Goal: Task Accomplishment & Management: Use online tool/utility

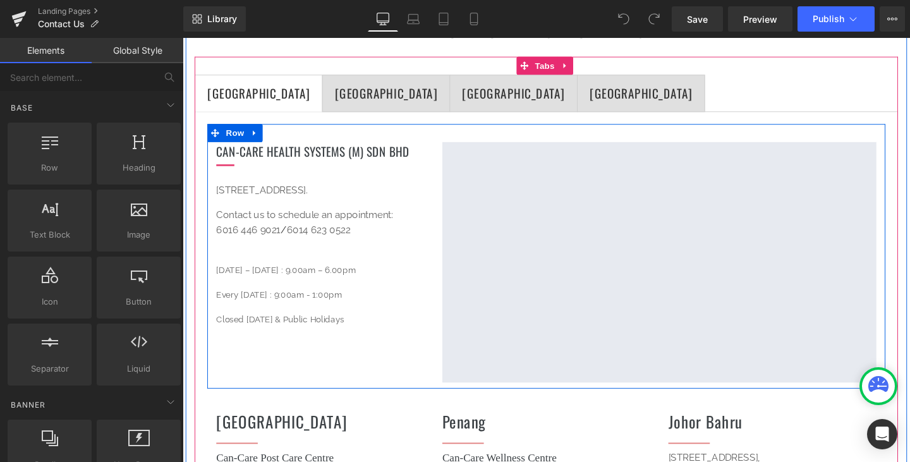
scroll to position [190, 0]
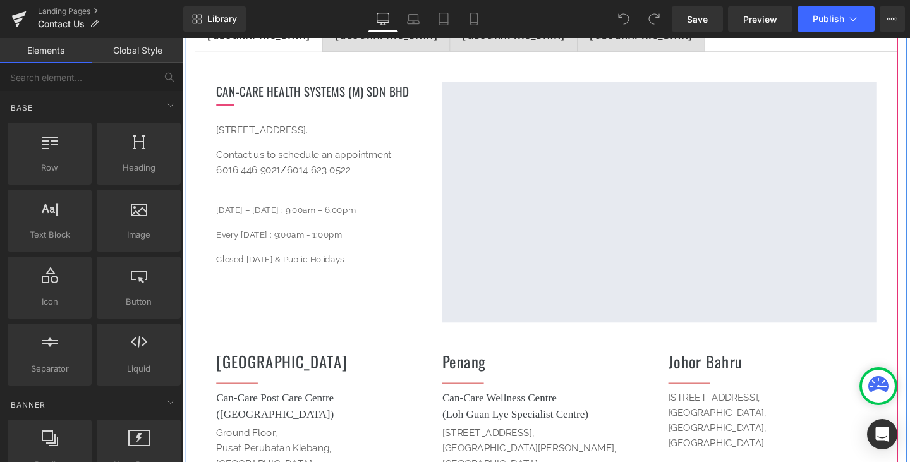
click at [223, 133] on p "12, Jalan Putra Mahkota 7/6B, Putra Heights, 47650 Subang Jaya, Selangor." at bounding box center [327, 134] width 219 height 16
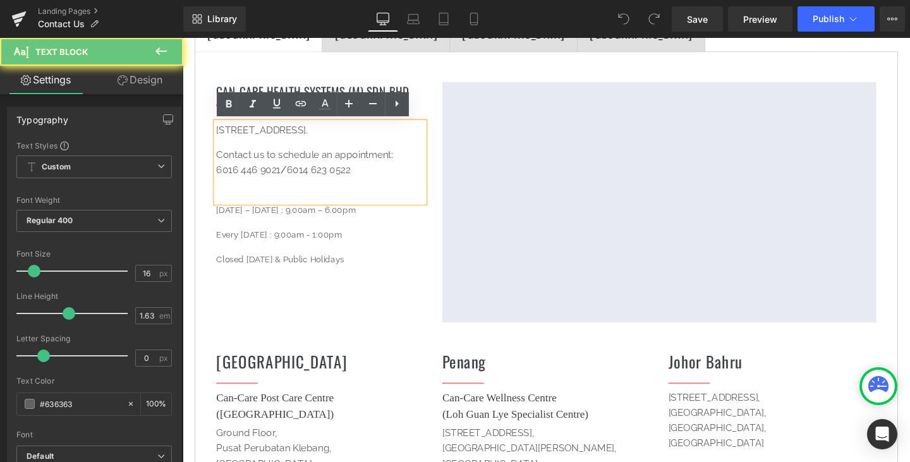
click at [218, 132] on p "12, Jalan Putra Mahkota 7/6B, Putra Heights, 47650 Subang Jaya, Selangor." at bounding box center [327, 134] width 219 height 16
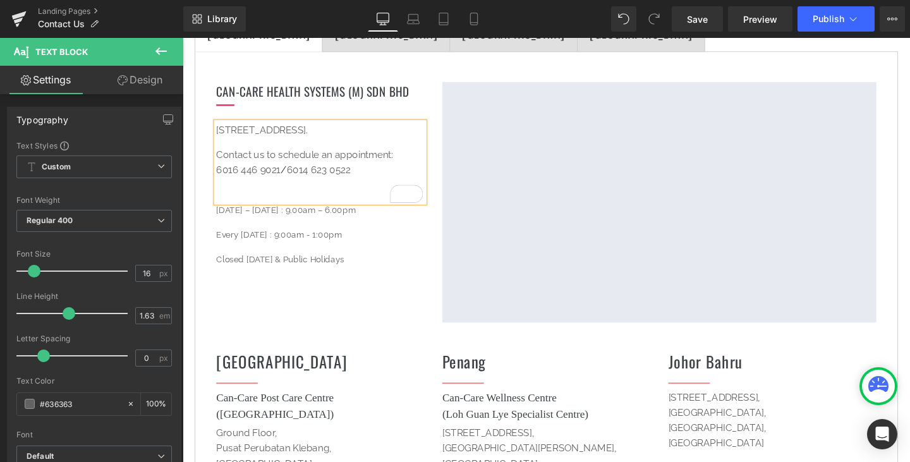
click at [370, 133] on p "No.12, Jalan Putra Mahkota 7/6B, Putra Heights, 47650 Subang Jaya, Selangor." at bounding box center [327, 134] width 219 height 16
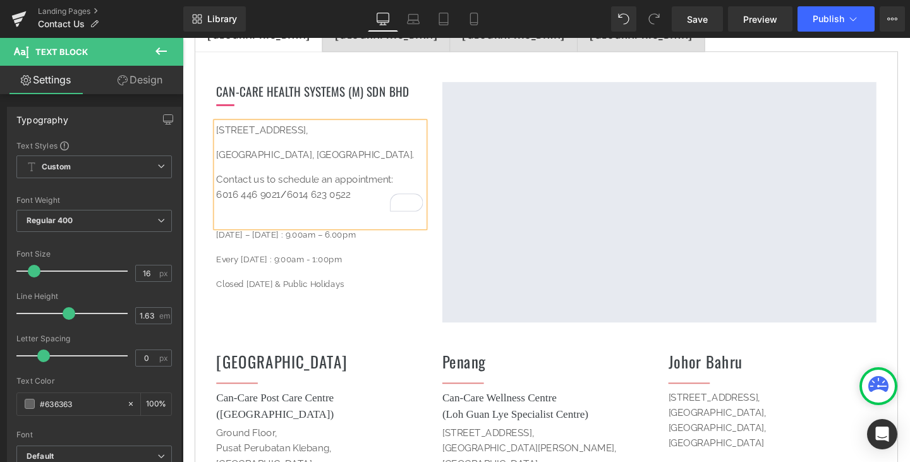
click at [219, 147] on div "No.12, Jalan Putra Mahkota 7/6B, Putra Heights, 47650 Subang Jaya, Selangor. Co…" at bounding box center [327, 181] width 219 height 110
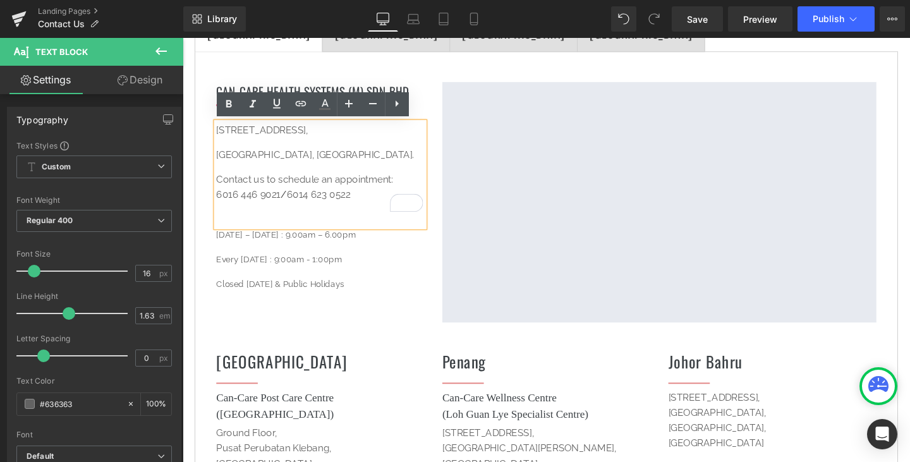
click at [218, 159] on span "[GEOGRAPHIC_DATA], [GEOGRAPHIC_DATA]." at bounding box center [322, 160] width 208 height 12
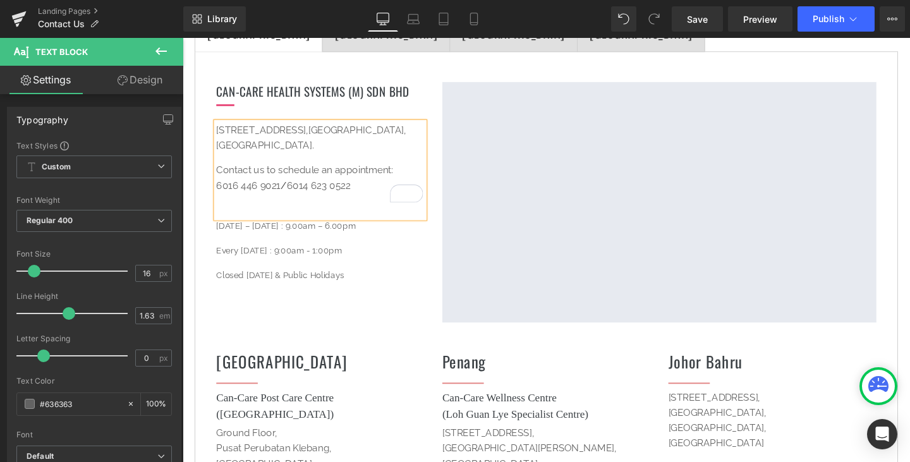
click at [433, 170] on div "No.12, Jalan Putra Mahkota 7/6B, Putra Heights, 47650 Subang Jaya, Selangor. Co…" at bounding box center [327, 176] width 219 height 100
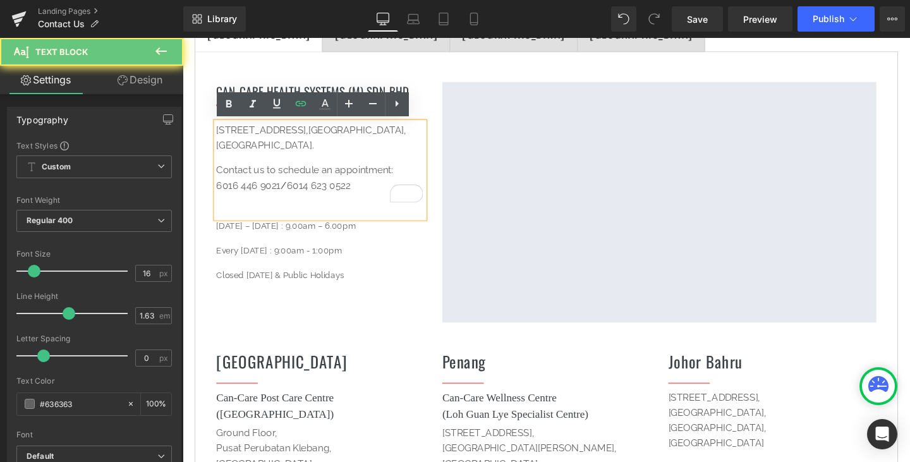
click at [421, 171] on p "Contact us to schedule an appointment: 6016 446 9021 / 6014 623 0522" at bounding box center [327, 185] width 219 height 33
click at [446, 164] on div "Google Maps" at bounding box center [683, 210] width 475 height 253
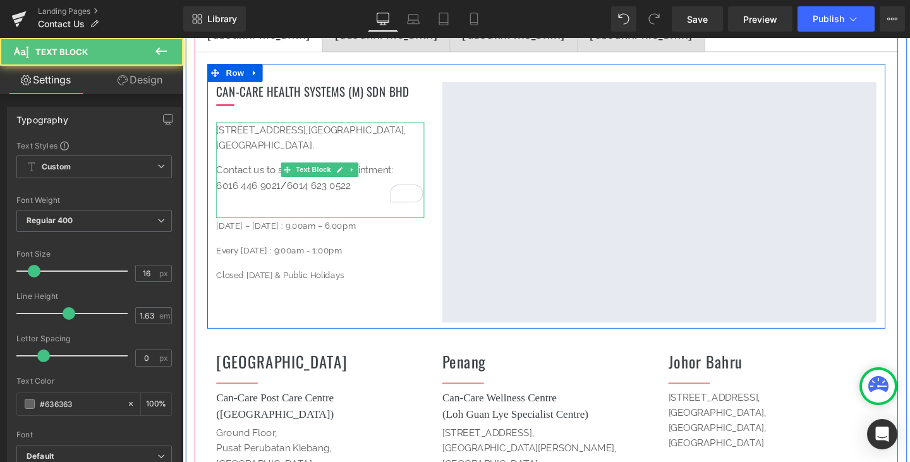
click at [354, 140] on p "No.12, Jalan Putra Mahkota 7/6B, Putra Heights, 47650 Subang Jaya, Selangor." at bounding box center [327, 142] width 219 height 33
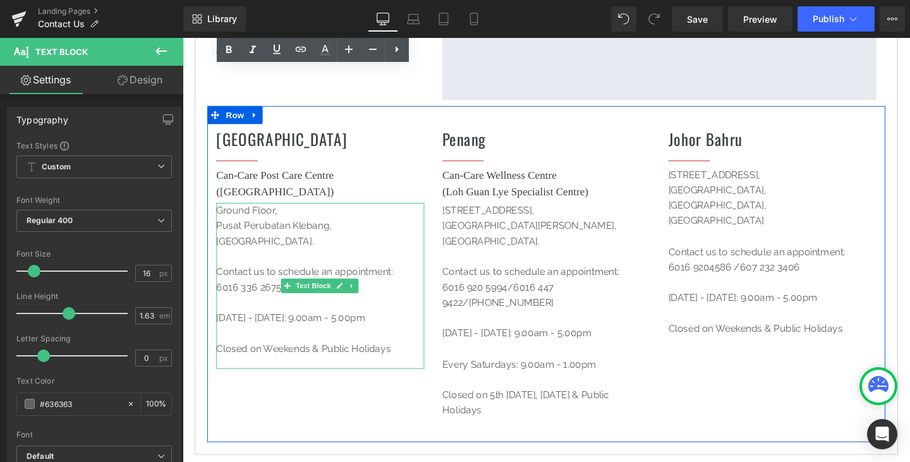
scroll to position [442, 0]
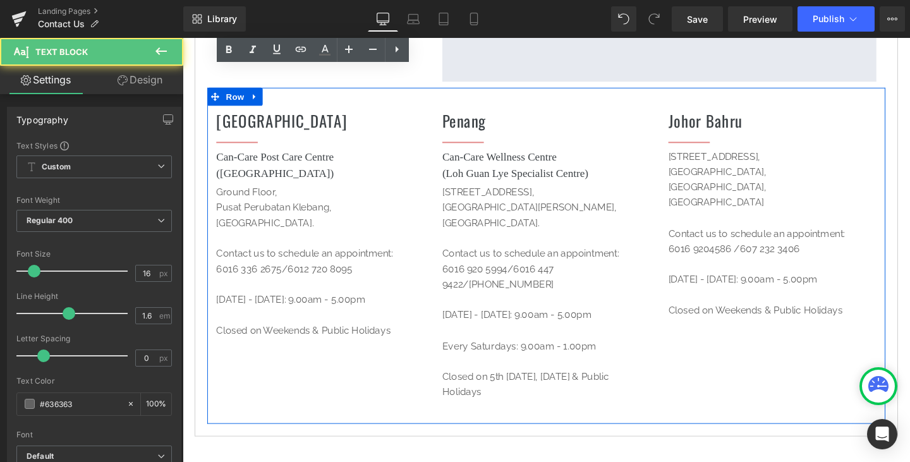
click at [516, 226] on p "Pulau Pinang. Contact us to schedule an appointment:" at bounding box center [565, 248] width 219 height 49
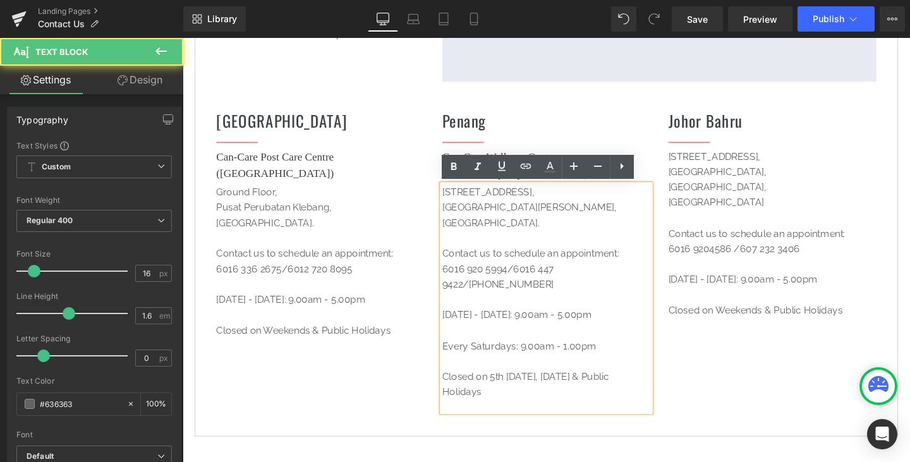
click at [514, 226] on p "Pulau Pinang. Contact us to schedule an appointment:" at bounding box center [565, 248] width 219 height 49
click at [509, 232] on p "Pulau Pinang. Contact us to schedule an appointment:" at bounding box center [565, 248] width 219 height 49
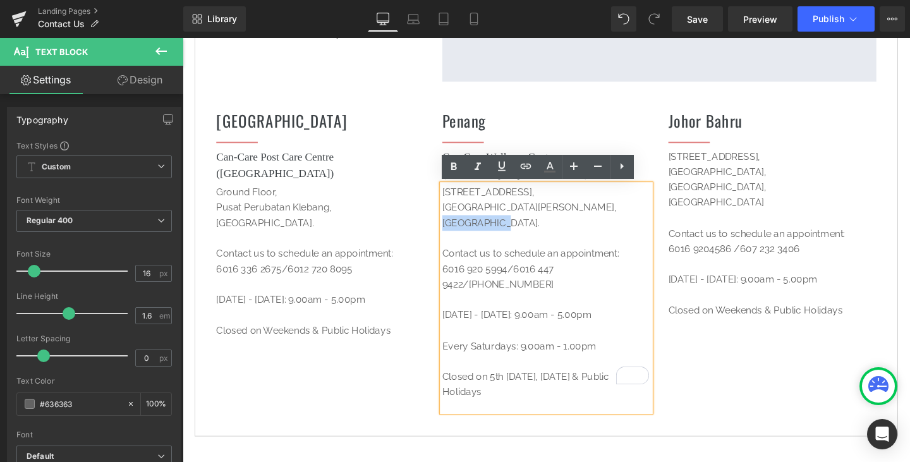
drag, startPoint x: 510, startPoint y: 231, endPoint x: 454, endPoint y: 234, distance: 56.3
click at [456, 234] on p "Pulau Pinang. Contact us to schedule an appointment:" at bounding box center [565, 248] width 219 height 49
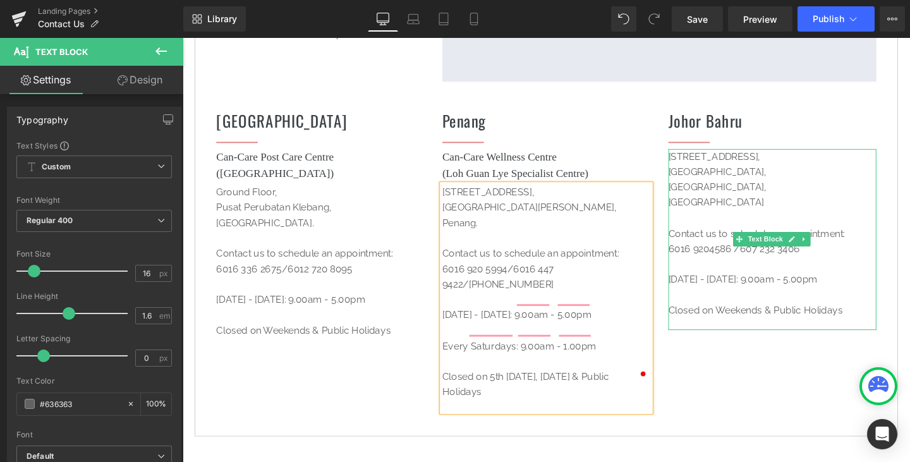
click at [773, 232] on p "Contact us to schedule an appointment:" at bounding box center [802, 235] width 219 height 32
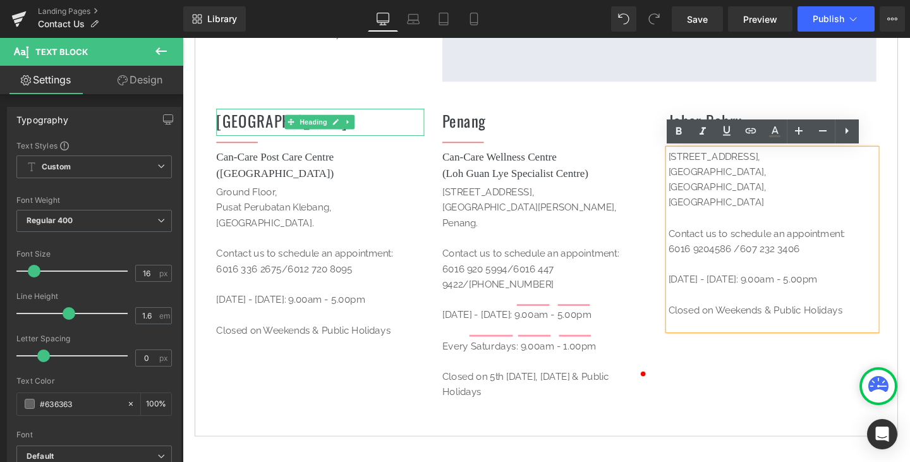
click at [238, 126] on h1 "[GEOGRAPHIC_DATA]" at bounding box center [327, 124] width 219 height 25
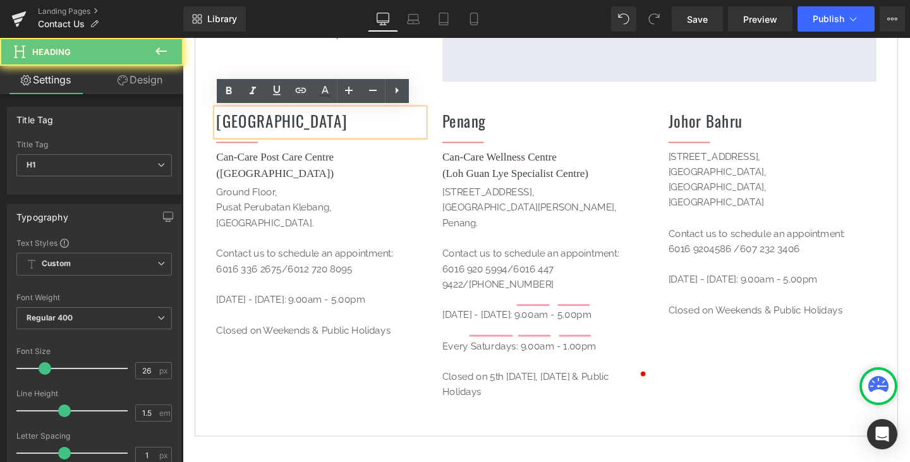
click at [219, 126] on h1 "[GEOGRAPHIC_DATA]" at bounding box center [327, 124] width 219 height 25
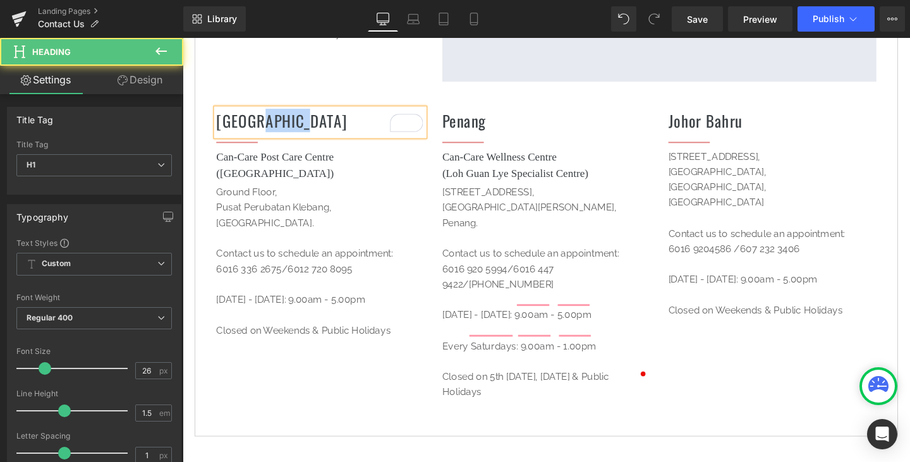
drag, startPoint x: 253, startPoint y: 126, endPoint x: 307, endPoint y: 126, distance: 54.3
click at [307, 126] on h1 "Johor Melaka" at bounding box center [327, 124] width 219 height 25
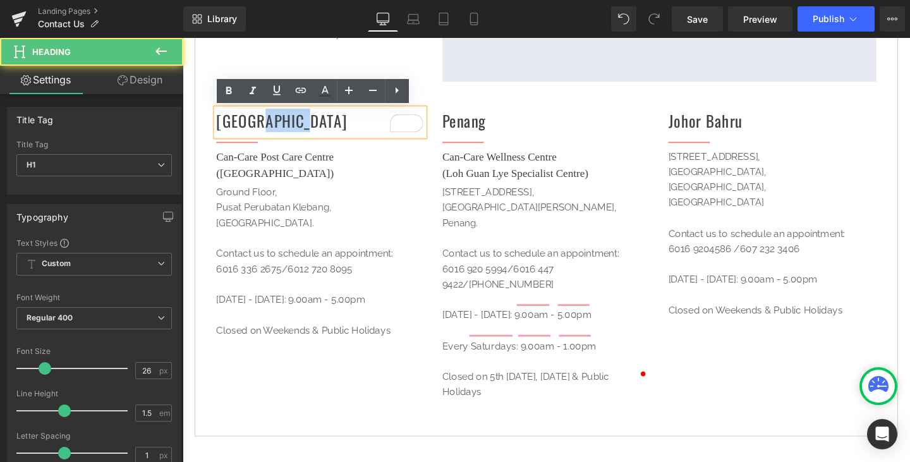
copy h1 "[GEOGRAPHIC_DATA]"
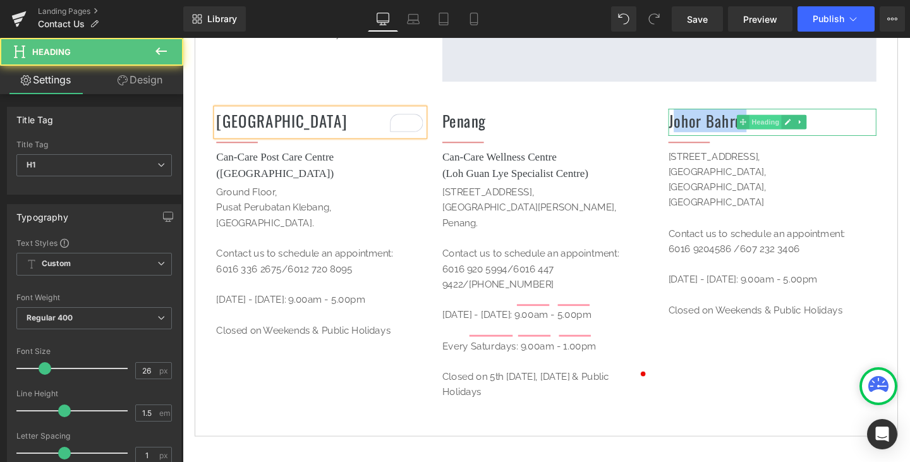
drag, startPoint x: 694, startPoint y: 126, endPoint x: 773, endPoint y: 125, distance: 79.6
click at [773, 125] on div "Johor Bahru Heading" at bounding box center [802, 126] width 219 height 28
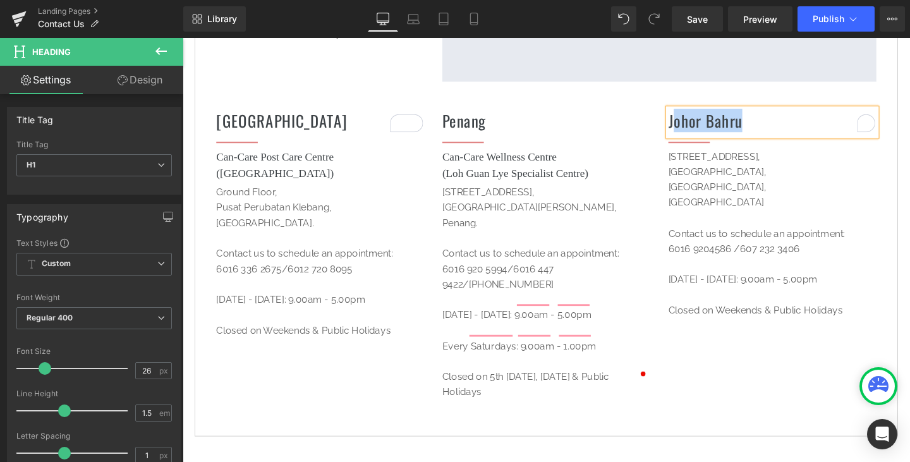
click at [768, 124] on h1 "Johor Bahru" at bounding box center [802, 124] width 219 height 25
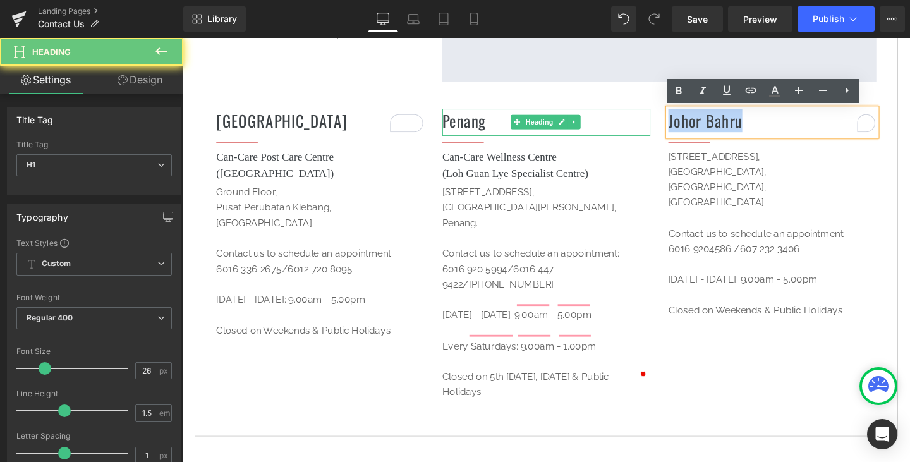
drag, startPoint x: 768, startPoint y: 124, endPoint x: 662, endPoint y: 123, distance: 106.2
click at [662, 123] on div "Johor Heading Separator Can-Care Post Care Centre (Oriental Melaka Straits Medi…" at bounding box center [564, 266] width 713 height 353
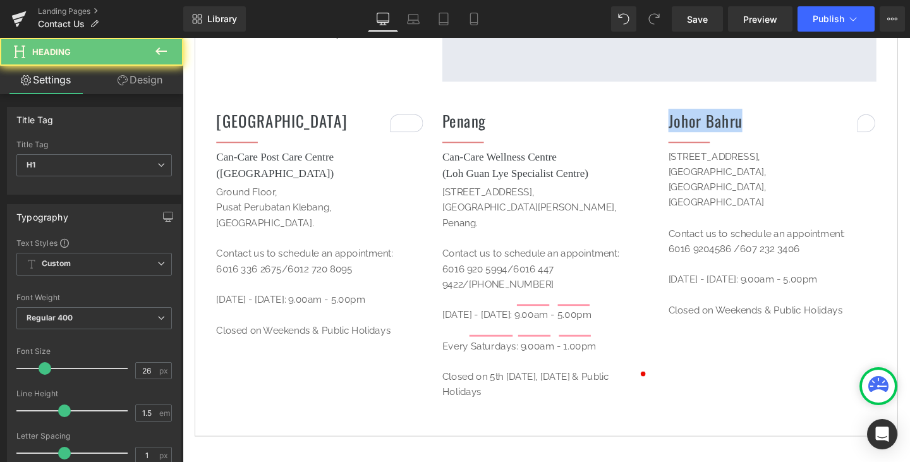
paste div "To enrich screen reader interactions, please activate Accessibility in Grammarl…"
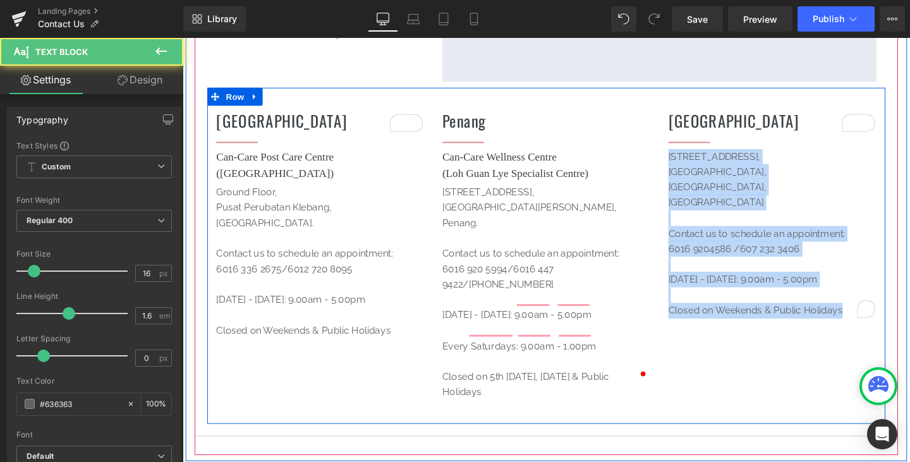
drag, startPoint x: 864, startPoint y: 325, endPoint x: 676, endPoint y: 159, distance: 250.7
click at [676, 159] on div "Johor Heading Separator Can-Care Post Care Centre (Oriental Melaka Straits Medi…" at bounding box center [564, 266] width 713 height 353
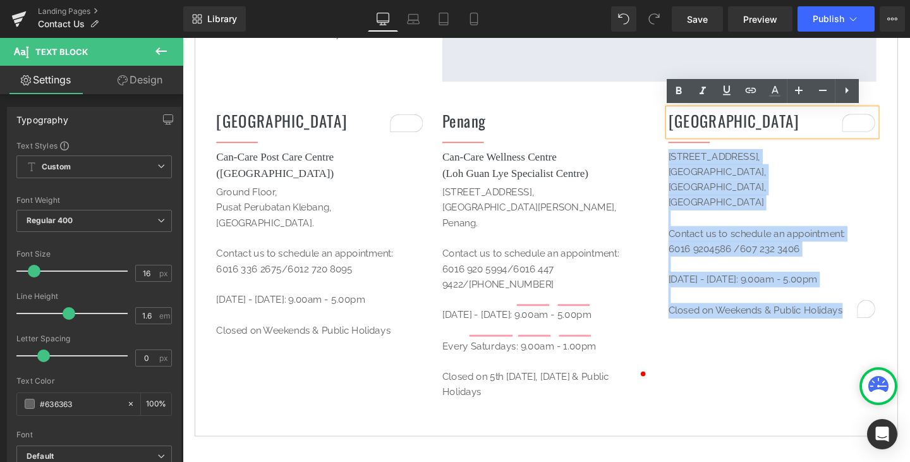
copy div "No. 2-01, Jalan Bestari 2/2, Taman Nusa Bestari, 79150 Johor Bahru, Johor Conta…"
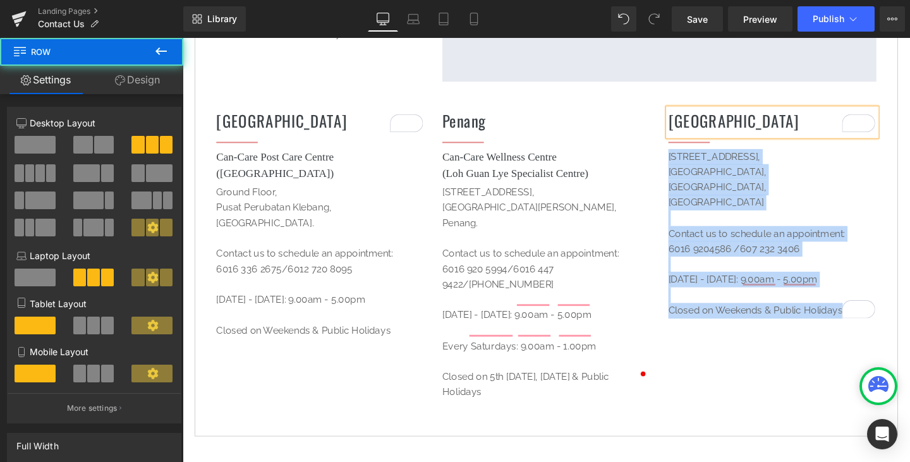
click at [212, 165] on div "Johor Heading Separator Can-Care Post Care Centre (Oriental Melaka Straits Medi…" at bounding box center [327, 237] width 238 height 257
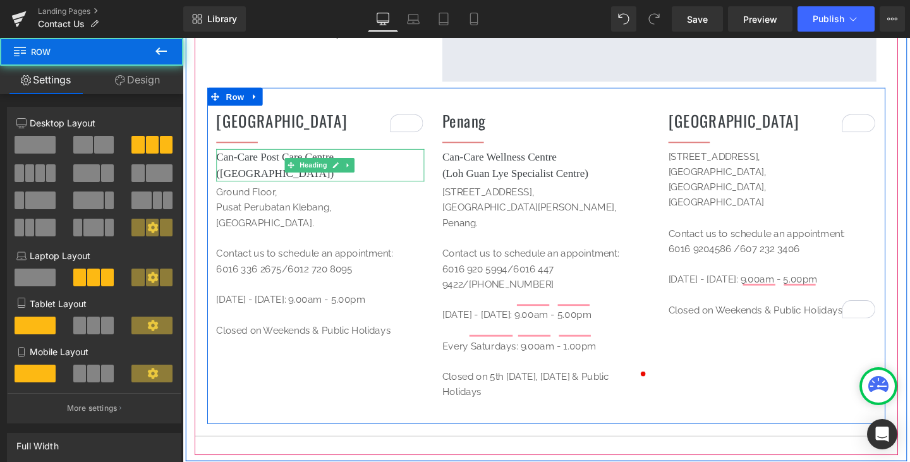
click at [219, 161] on h1 "Can-Care Post Care Centre" at bounding box center [327, 163] width 219 height 17
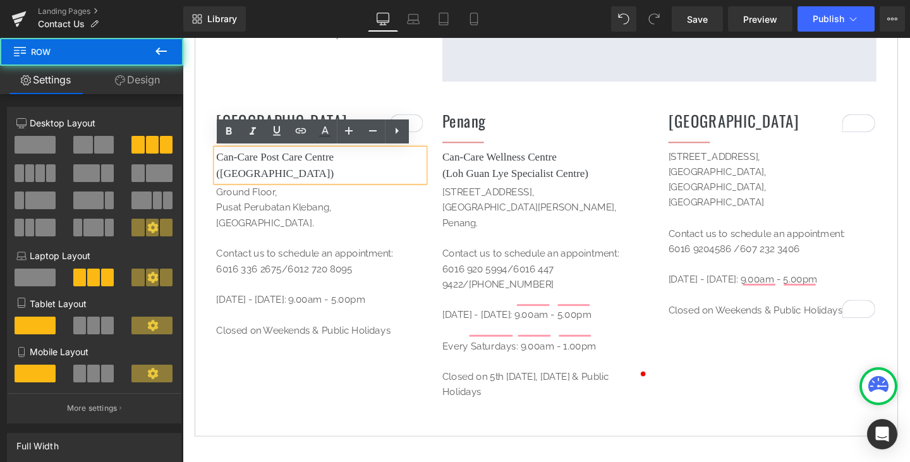
click at [821, 377] on div "Johor Heading Separator Can-Care Post Care Centre (Oriental Melaka Straits Medi…" at bounding box center [564, 266] width 713 height 353
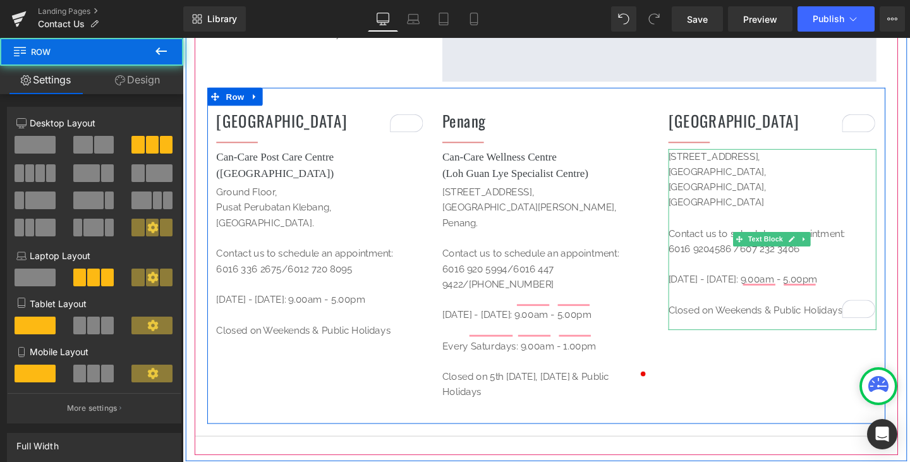
click at [828, 308] on p "Closed on Weekends & Public Holidays" at bounding box center [802, 316] width 219 height 32
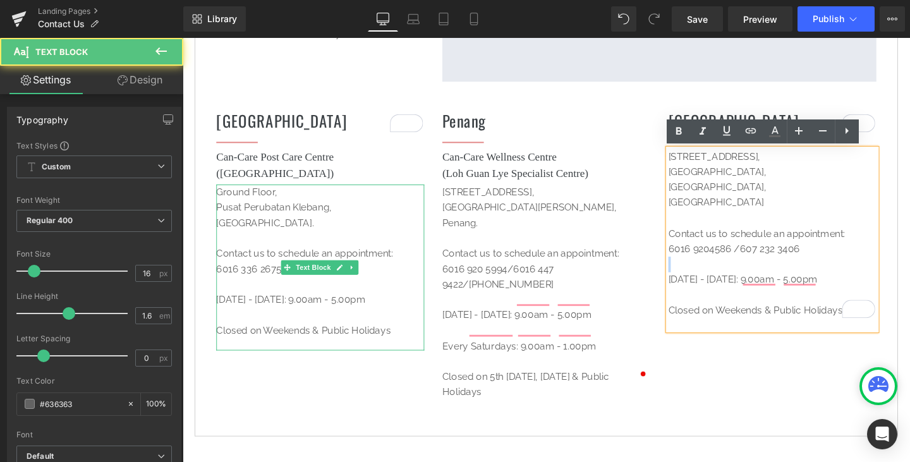
drag, startPoint x: 888, startPoint y: 273, endPoint x: 360, endPoint y: 298, distance: 528.1
click at [360, 298] on div "Johor Heading Separator Can-Care Post Care Centre (Oriental Melaka Straits Medi…" at bounding box center [564, 266] width 713 height 353
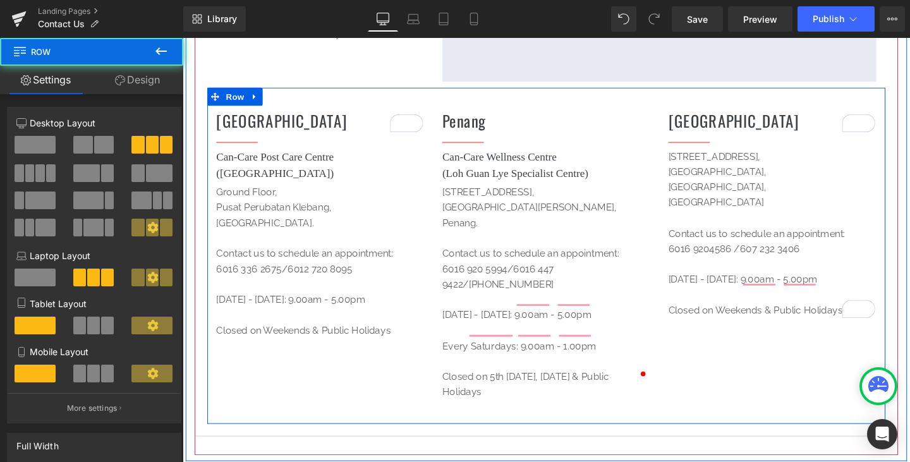
click at [367, 389] on div "Johor Heading Separator Can-Care Post Care Centre (Oriental Melaka Straits Medi…" at bounding box center [564, 266] width 713 height 353
click at [293, 173] on icon at bounding box center [296, 171] width 7 height 7
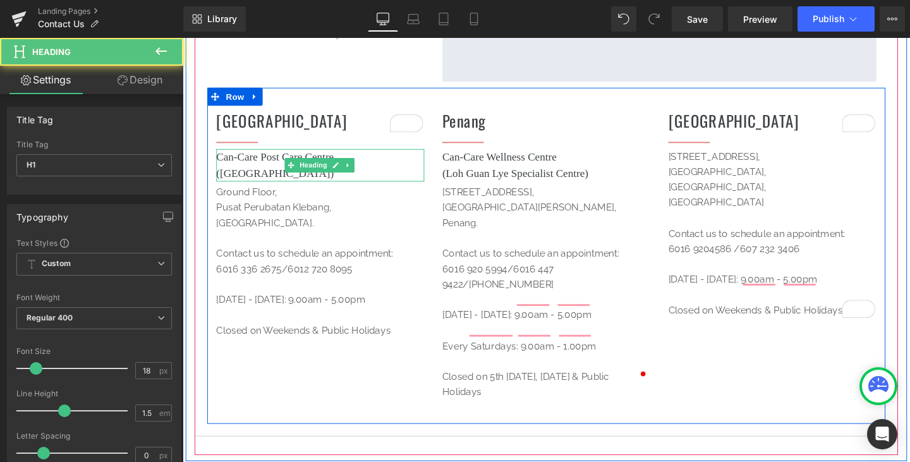
click at [413, 168] on h1 "Can-Care Post Care Centre" at bounding box center [327, 163] width 219 height 17
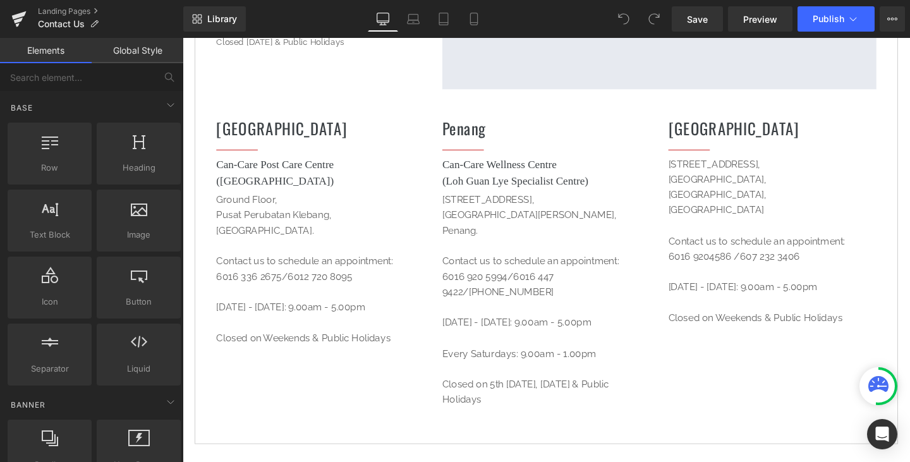
scroll to position [442, 0]
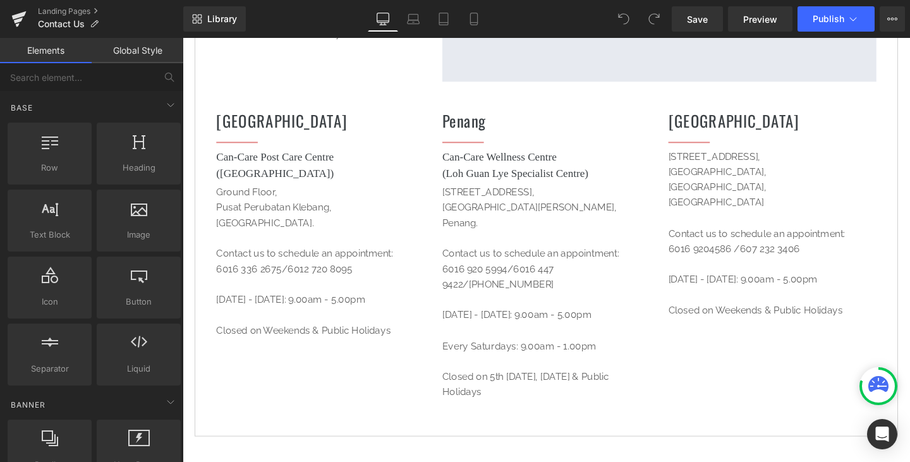
click at [761, 198] on p "[GEOGRAPHIC_DATA]," at bounding box center [802, 195] width 219 height 16
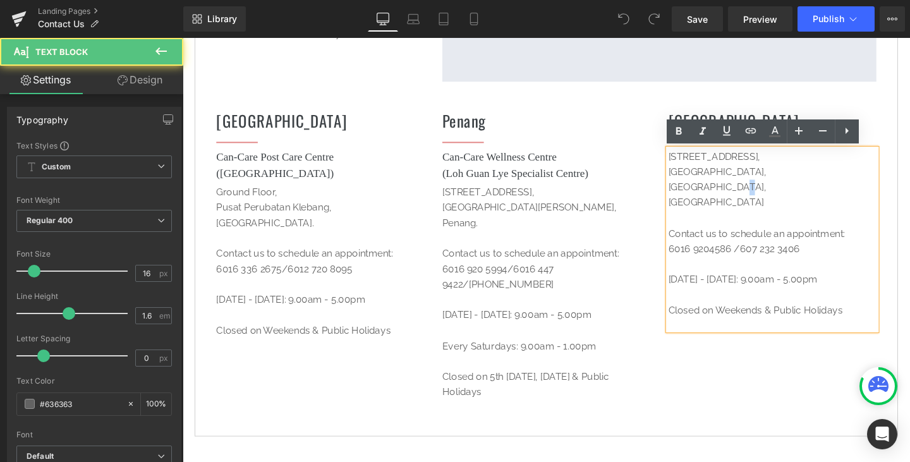
click at [761, 198] on p "[GEOGRAPHIC_DATA]," at bounding box center [802, 195] width 219 height 16
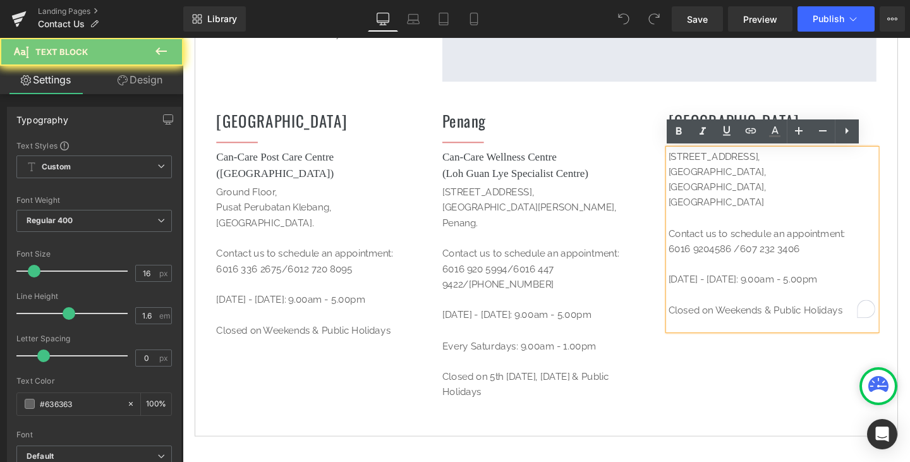
click at [773, 196] on p "[GEOGRAPHIC_DATA]," at bounding box center [802, 195] width 219 height 16
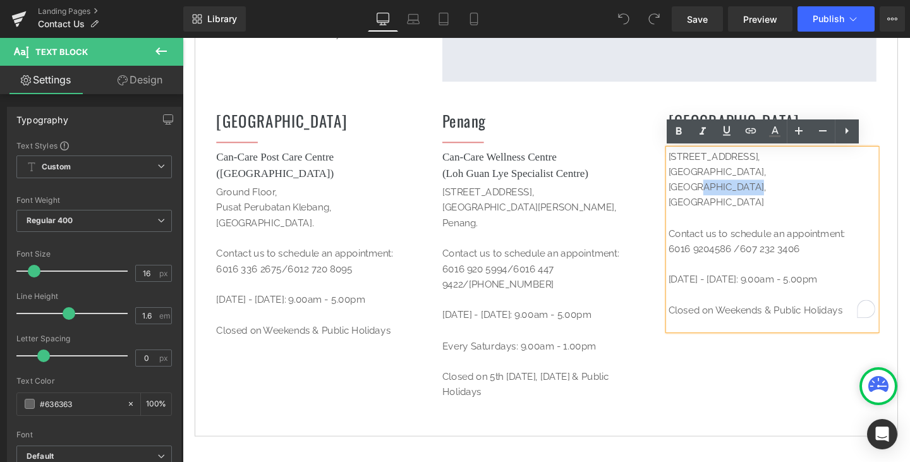
drag, startPoint x: 773, startPoint y: 194, endPoint x: 721, endPoint y: 192, distance: 52.5
click at [721, 192] on p "[GEOGRAPHIC_DATA]," at bounding box center [802, 195] width 219 height 16
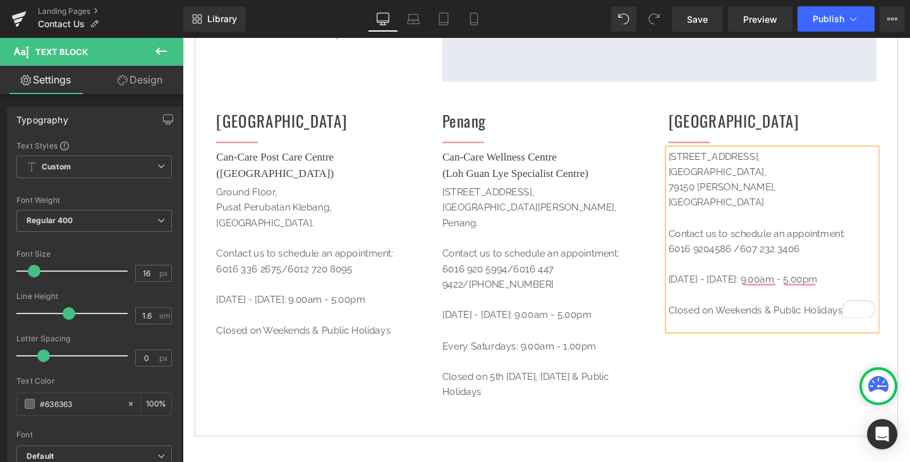
click at [777, 184] on p "[GEOGRAPHIC_DATA]," at bounding box center [802, 179] width 219 height 16
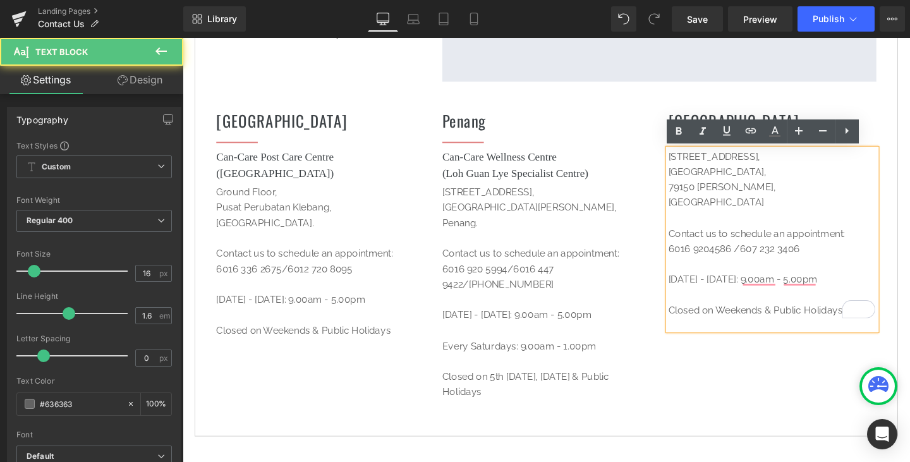
click at [808, 205] on p "[GEOGRAPHIC_DATA]" at bounding box center [802, 211] width 219 height 16
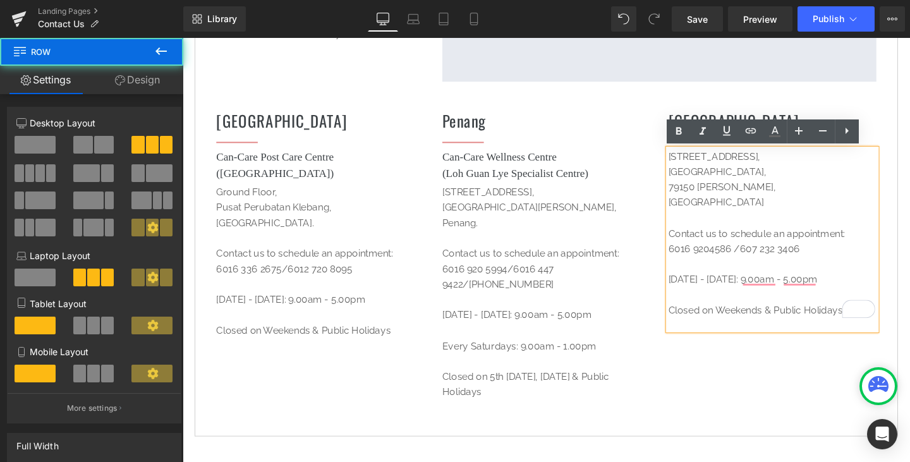
click at [809, 383] on div "Melaka Heading Separator Can-Care Post Care Centre (Oriental Melaka Straits Med…" at bounding box center [564, 266] width 713 height 353
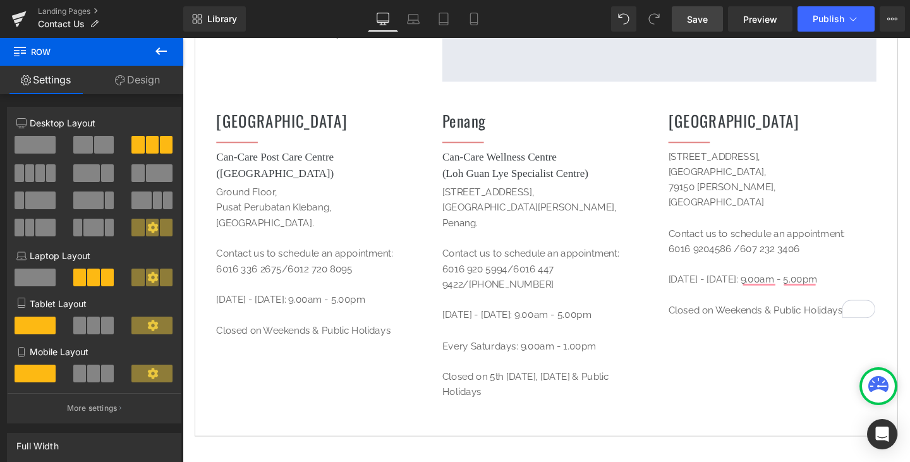
click at [714, 25] on link "Save" at bounding box center [697, 18] width 51 height 25
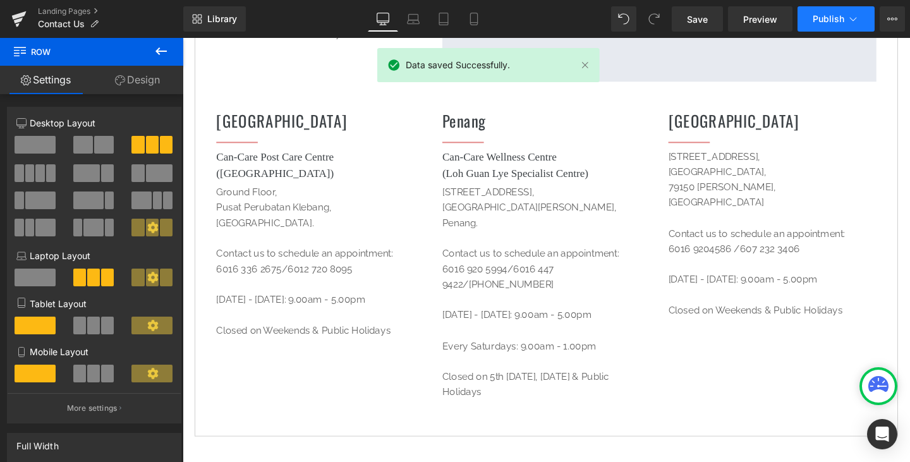
click at [806, 17] on button "Publish" at bounding box center [835, 18] width 77 height 25
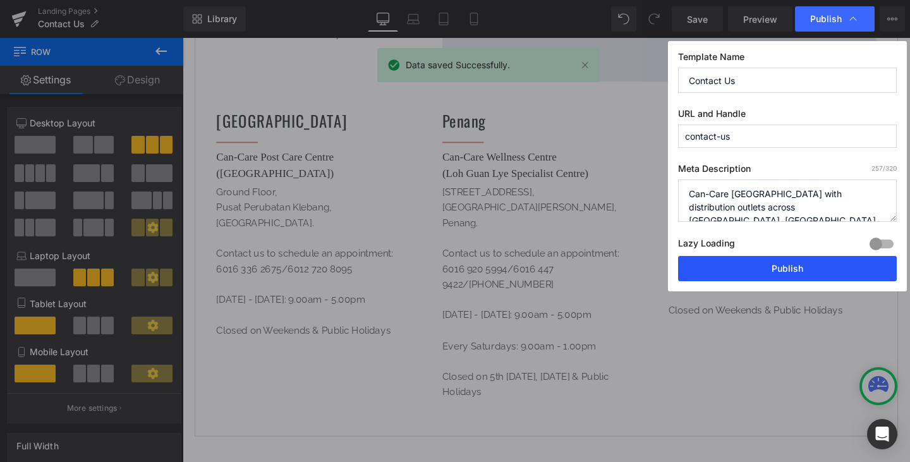
click at [797, 265] on button "Publish" at bounding box center [787, 268] width 219 height 25
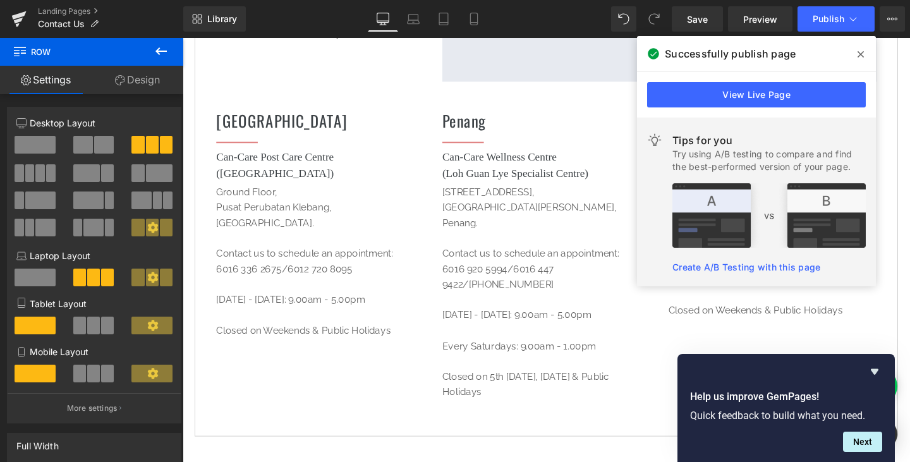
click at [867, 54] on span at bounding box center [860, 54] width 20 height 20
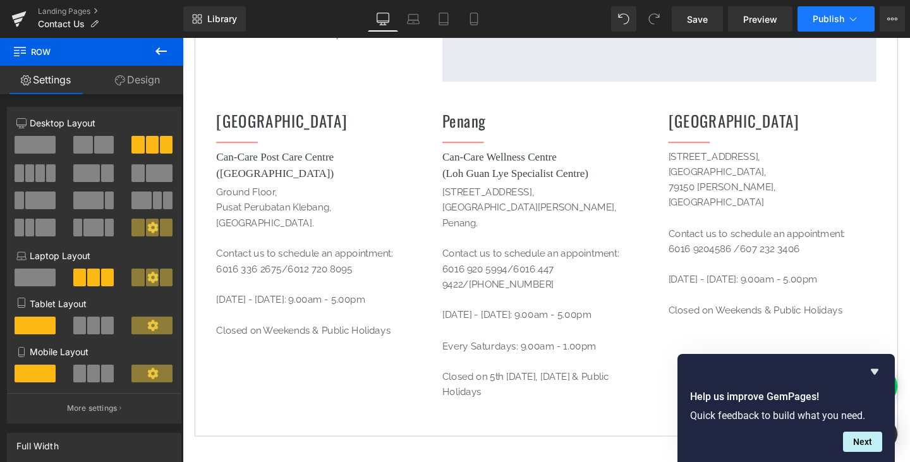
click at [819, 20] on span "Publish" at bounding box center [828, 19] width 32 height 10
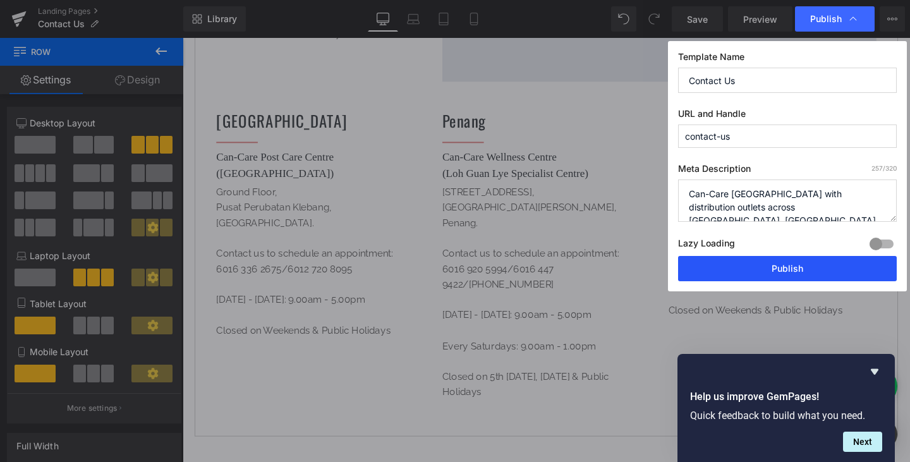
click at [801, 261] on button "Publish" at bounding box center [787, 268] width 219 height 25
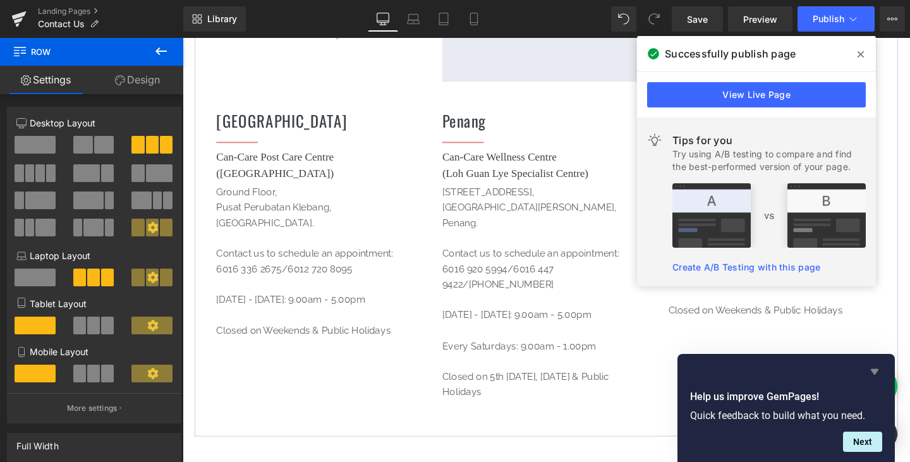
click at [876, 374] on icon "Hide survey" at bounding box center [874, 371] width 15 height 15
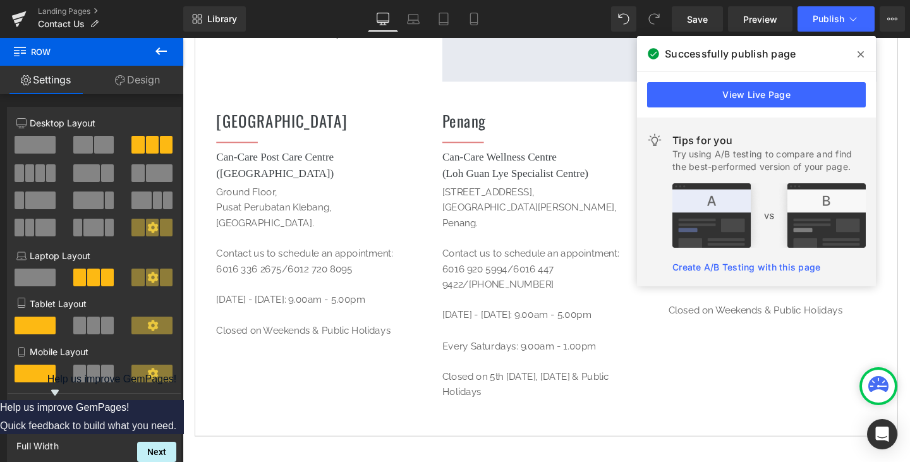
click at [59, 395] on icon "Show survey - Help us improve GemPages!" at bounding box center [55, 393] width 8 height 6
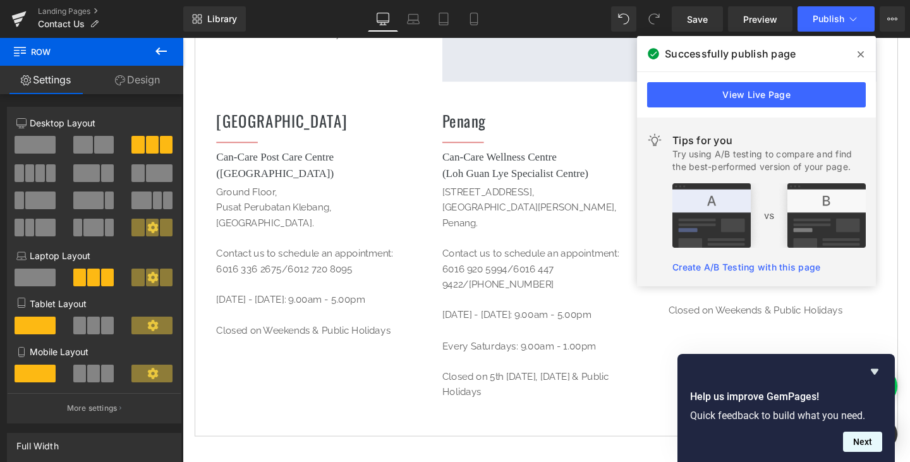
click at [875, 449] on button "Next" at bounding box center [862, 442] width 39 height 20
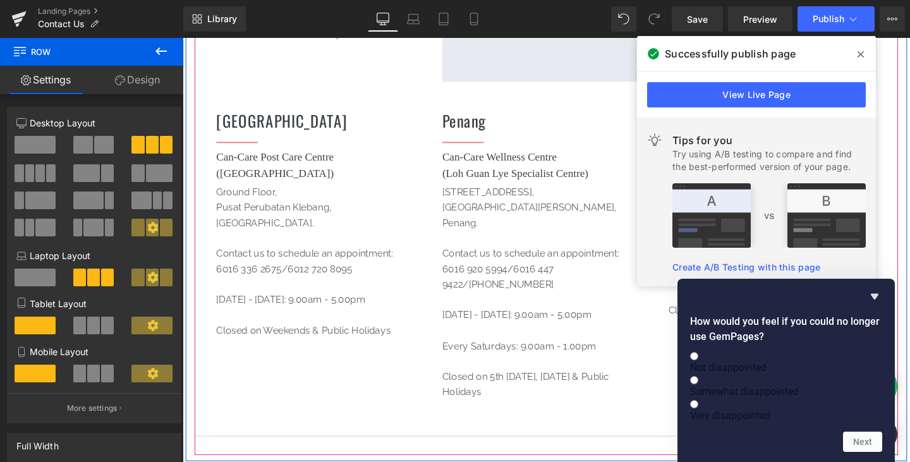
click at [669, 450] on div "MALAYSIA Text Block SINGAPORE Text Block HONG KONG Text Block NEW ZEALAND Text …" at bounding box center [564, 109] width 739 height 735
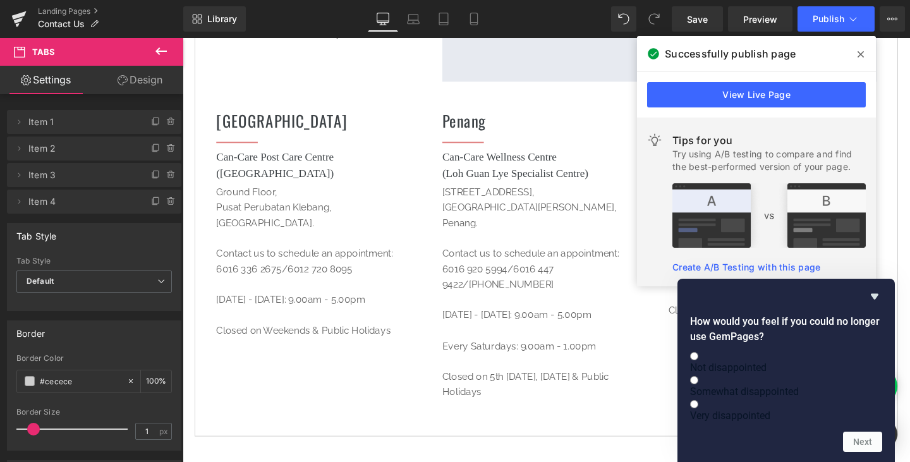
click at [865, 55] on span at bounding box center [860, 54] width 20 height 20
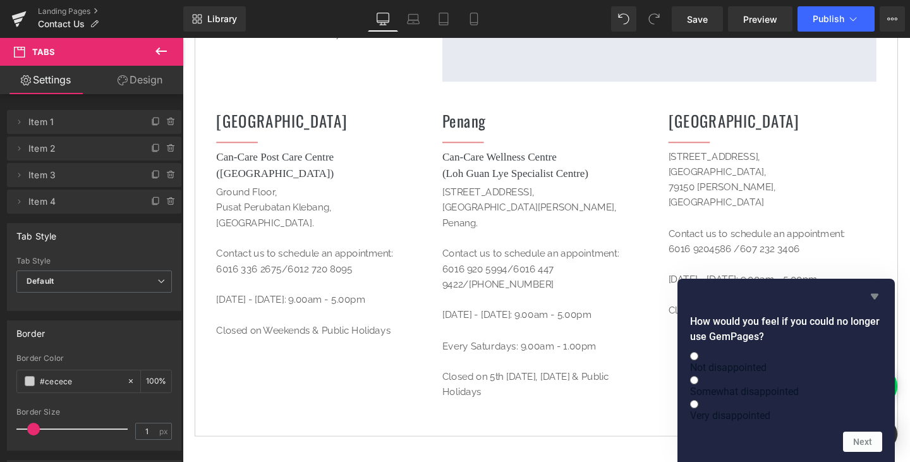
click at [881, 289] on icon "Hide survey" at bounding box center [874, 296] width 15 height 15
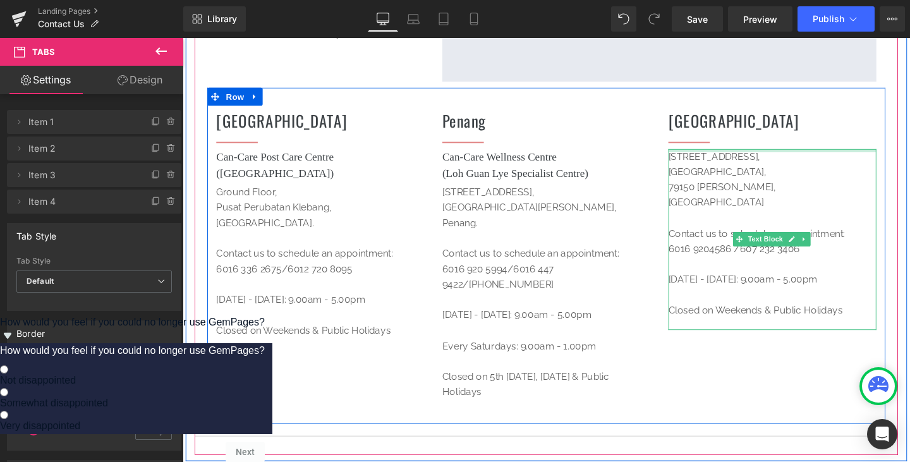
click at [818, 156] on div "No. 2-01, Jalan Bestari 2/2, Taman Nusa Bestari, 79150 Iskandar Puteri, Johor C…" at bounding box center [802, 250] width 219 height 191
